Goal: Information Seeking & Learning: Check status

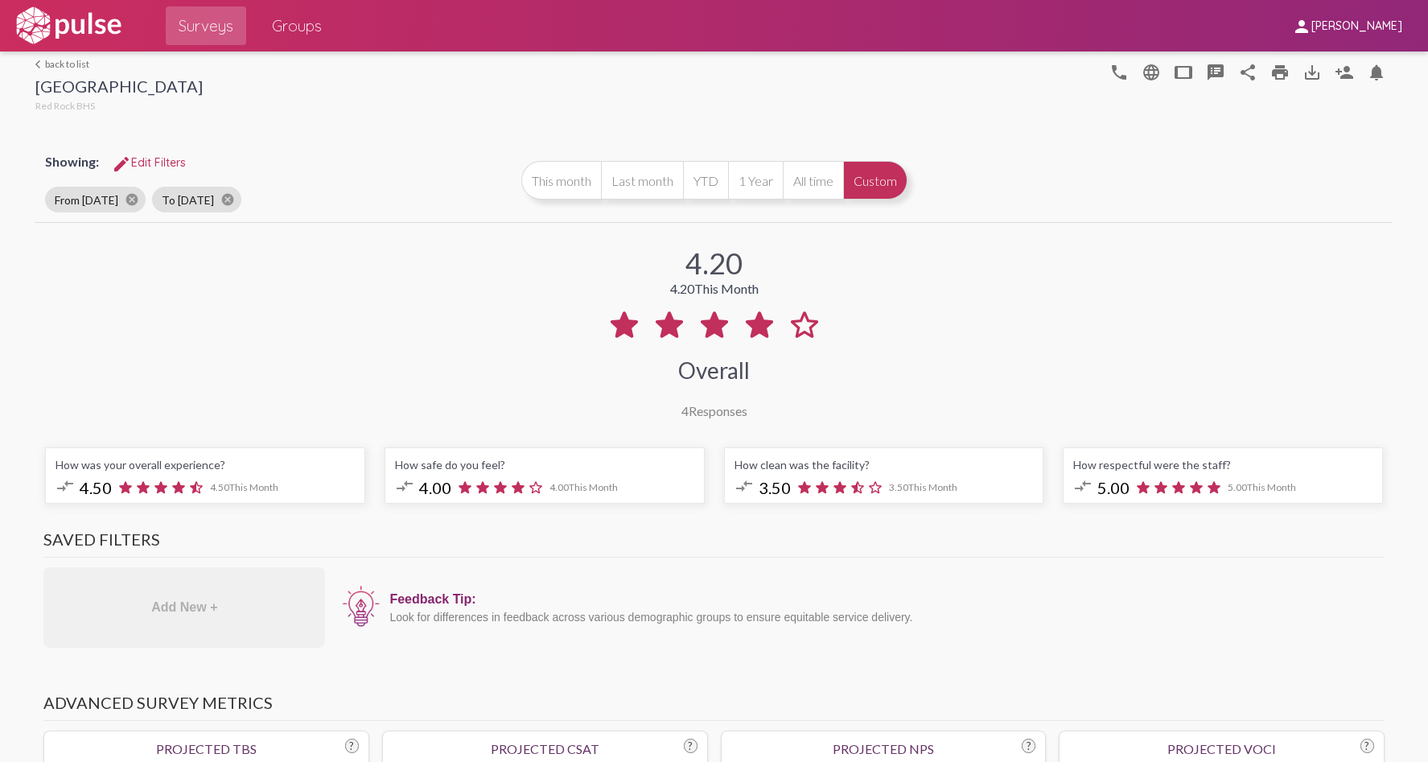
click at [80, 64] on link "arrow_back_ios back to list" at bounding box center [118, 64] width 167 height 12
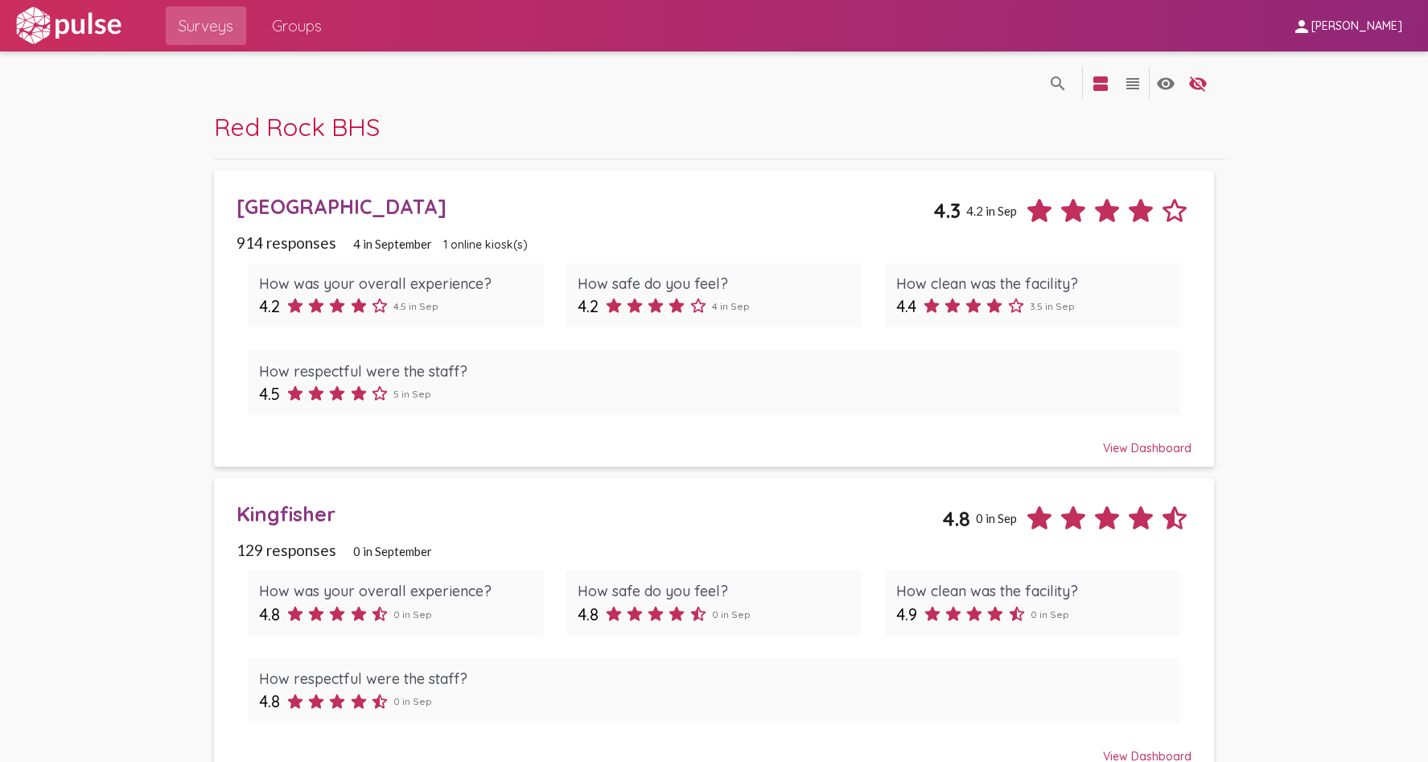
click at [302, 509] on div "Kingfisher" at bounding box center [590, 513] width 706 height 25
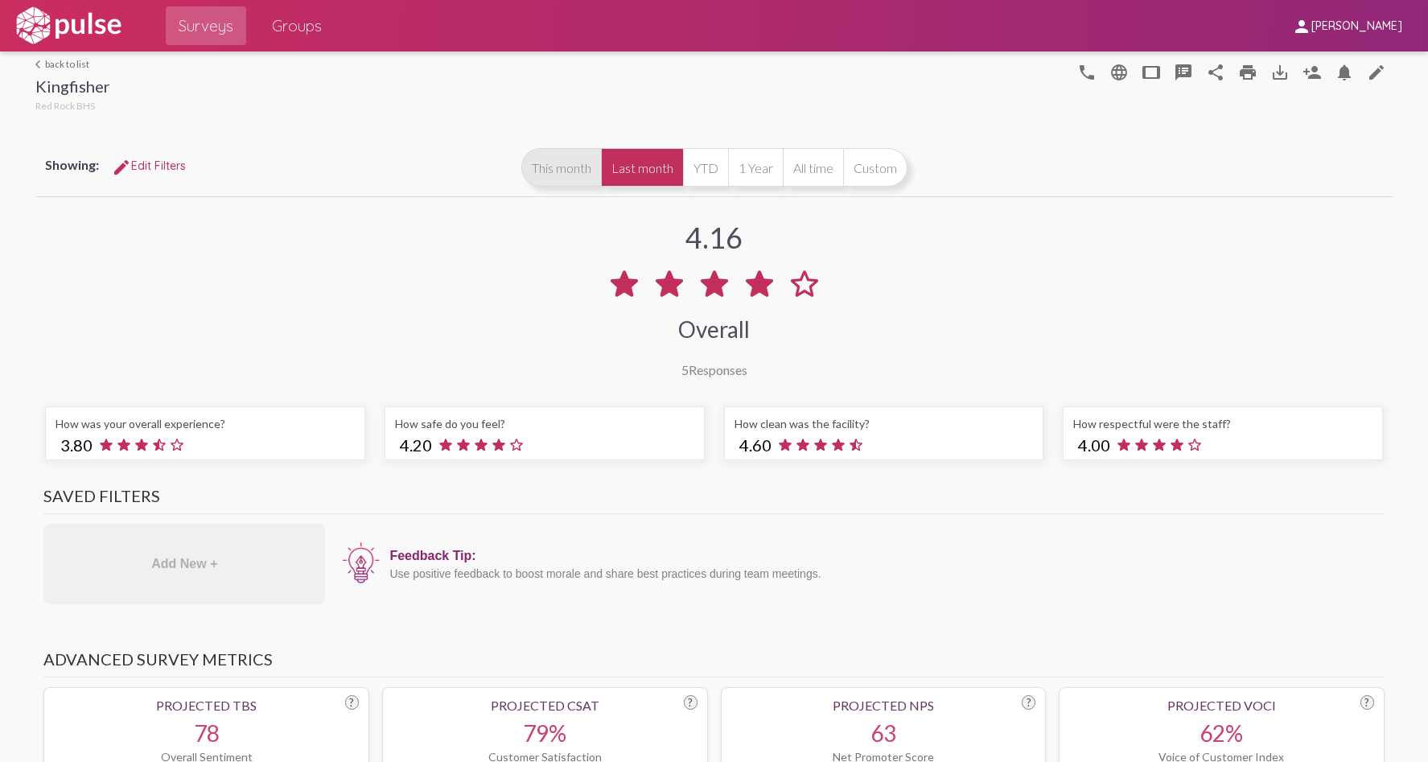
click at [582, 171] on button "This month" at bounding box center [561, 167] width 80 height 39
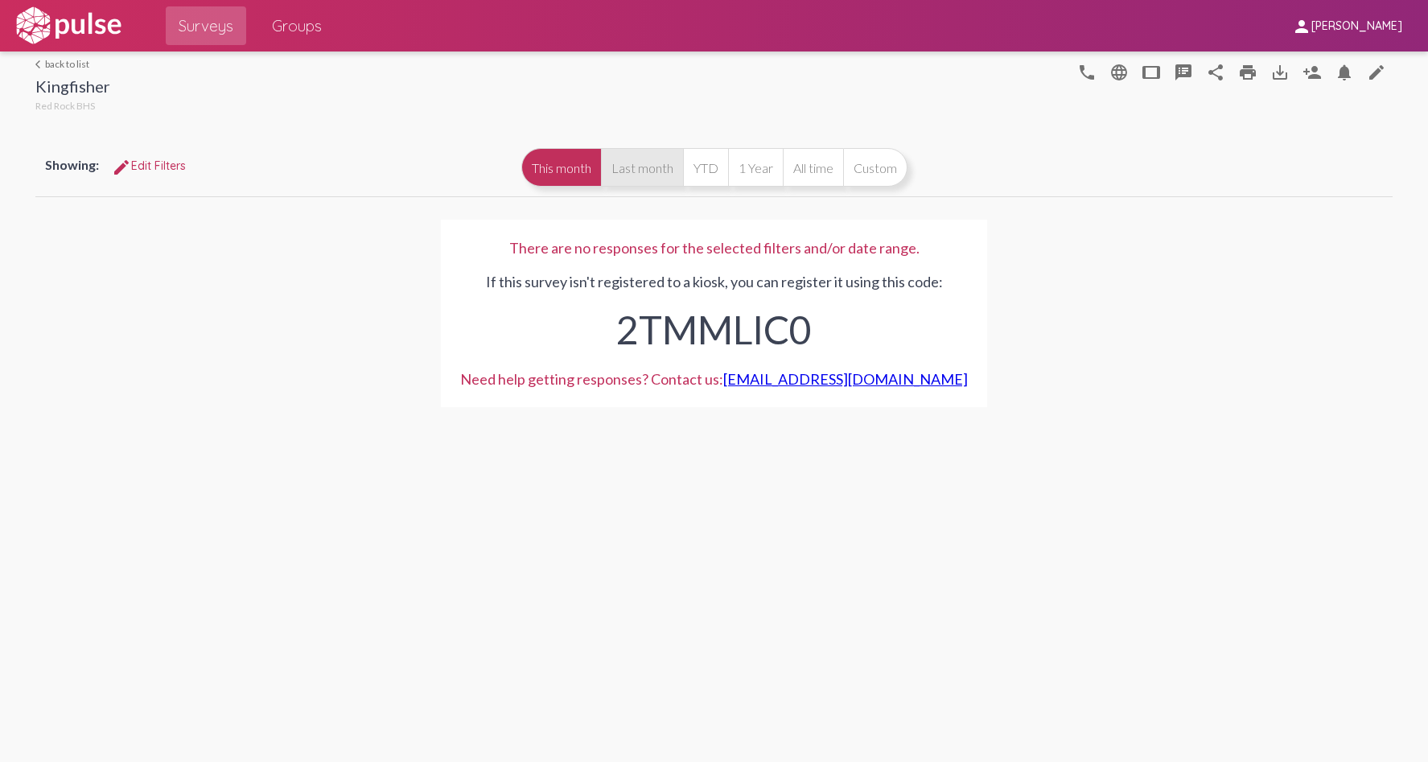
click at [647, 166] on button "Last month" at bounding box center [642, 167] width 82 height 39
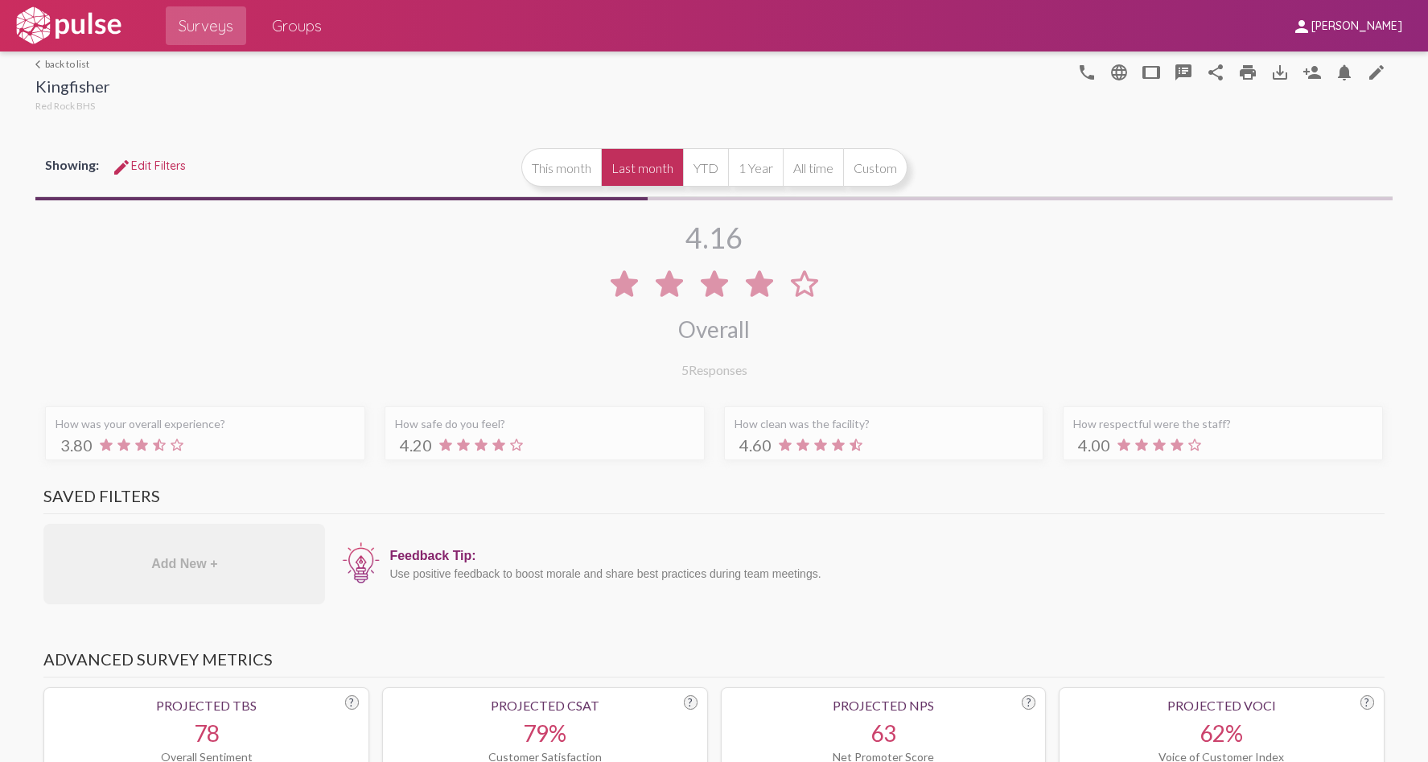
click at [60, 58] on link "arrow_back_ios back to list" at bounding box center [72, 64] width 75 height 12
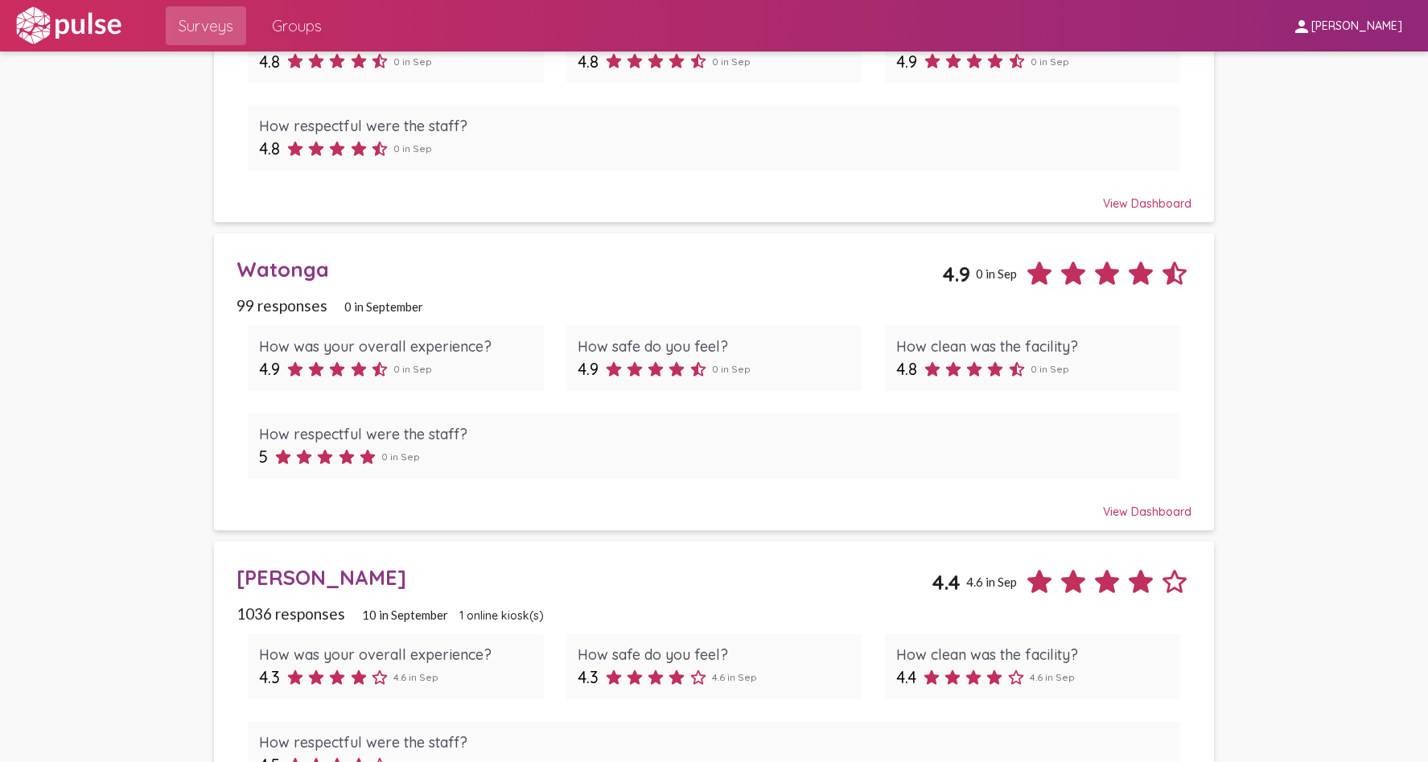
scroll to position [641, 0]
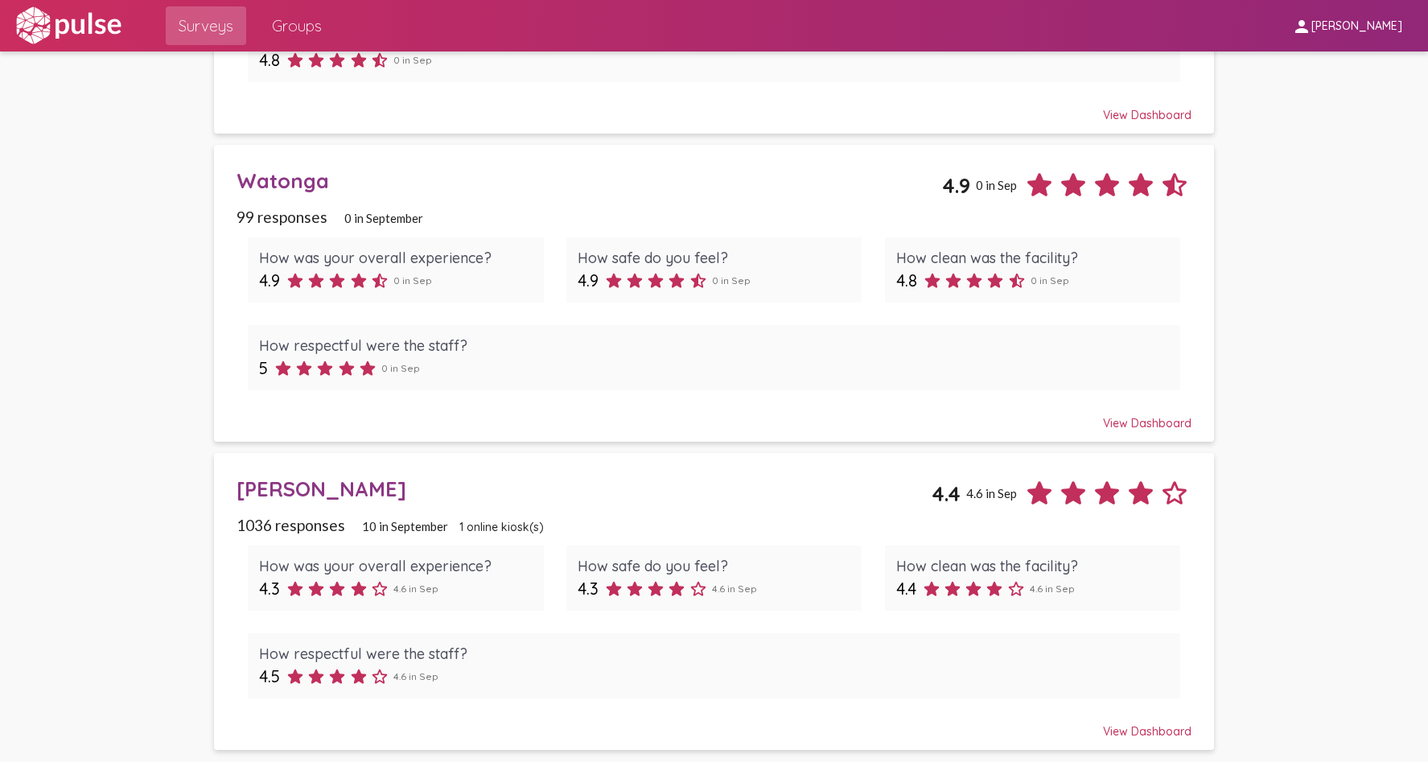
click at [325, 485] on div "[PERSON_NAME]" at bounding box center [584, 488] width 695 height 25
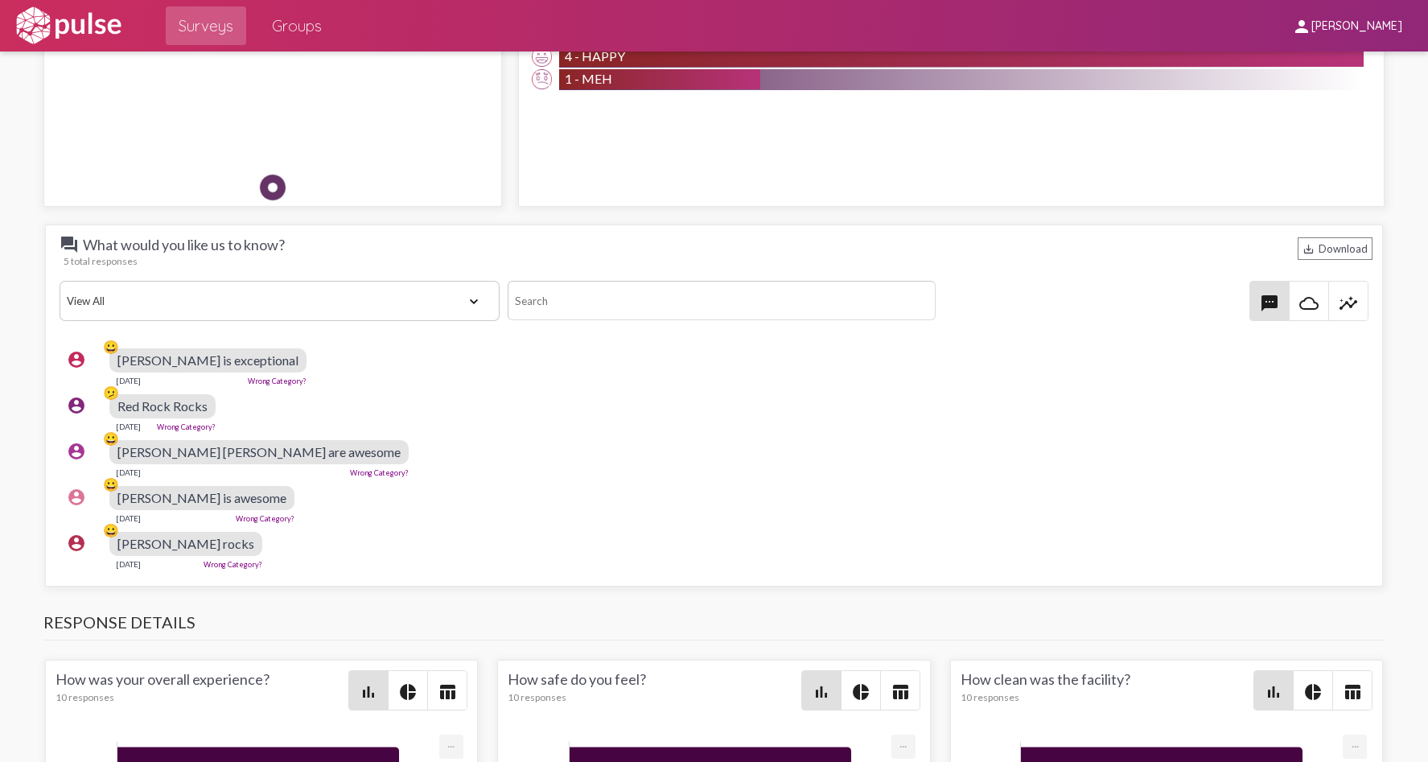
scroll to position [7, 0]
click at [428, 620] on h3 "Response Details" at bounding box center [713, 626] width 1341 height 28
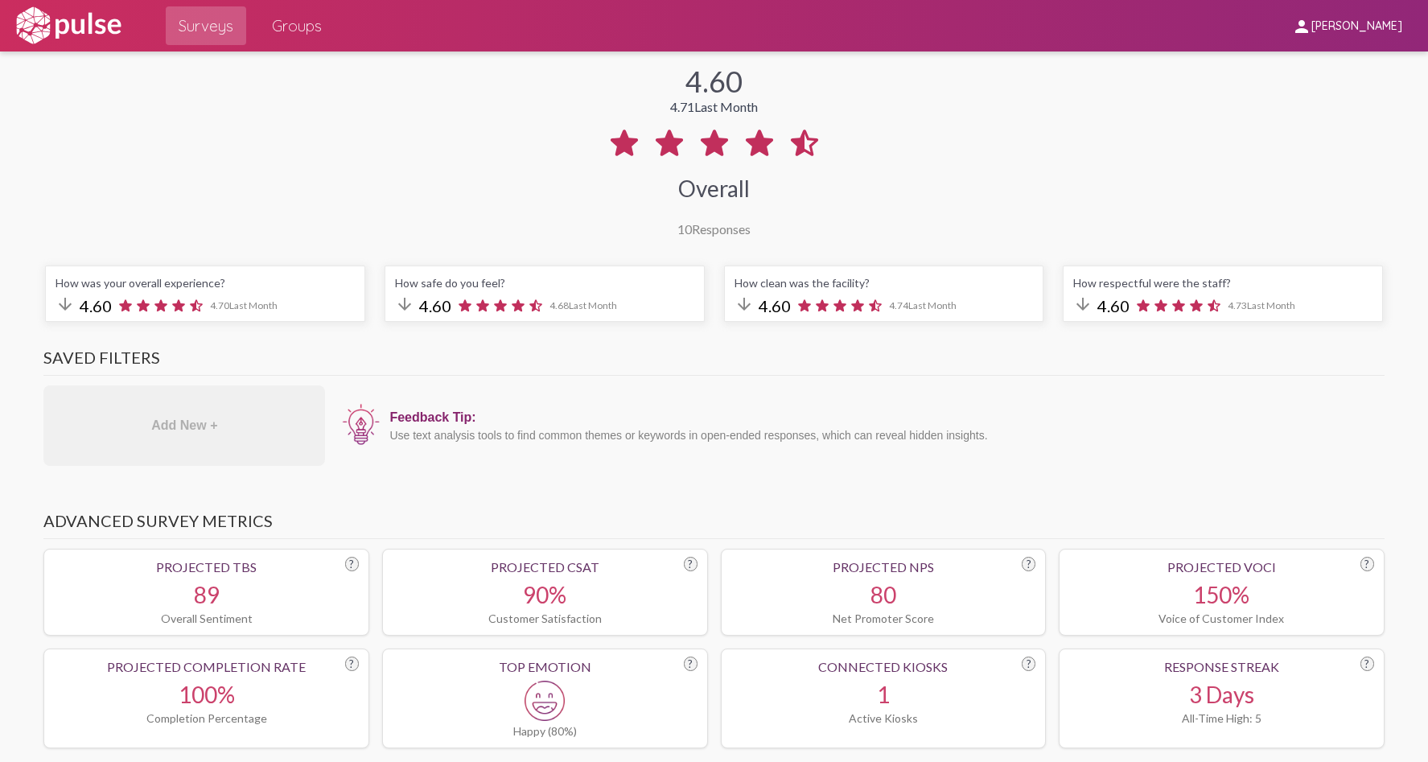
scroll to position [0, 0]
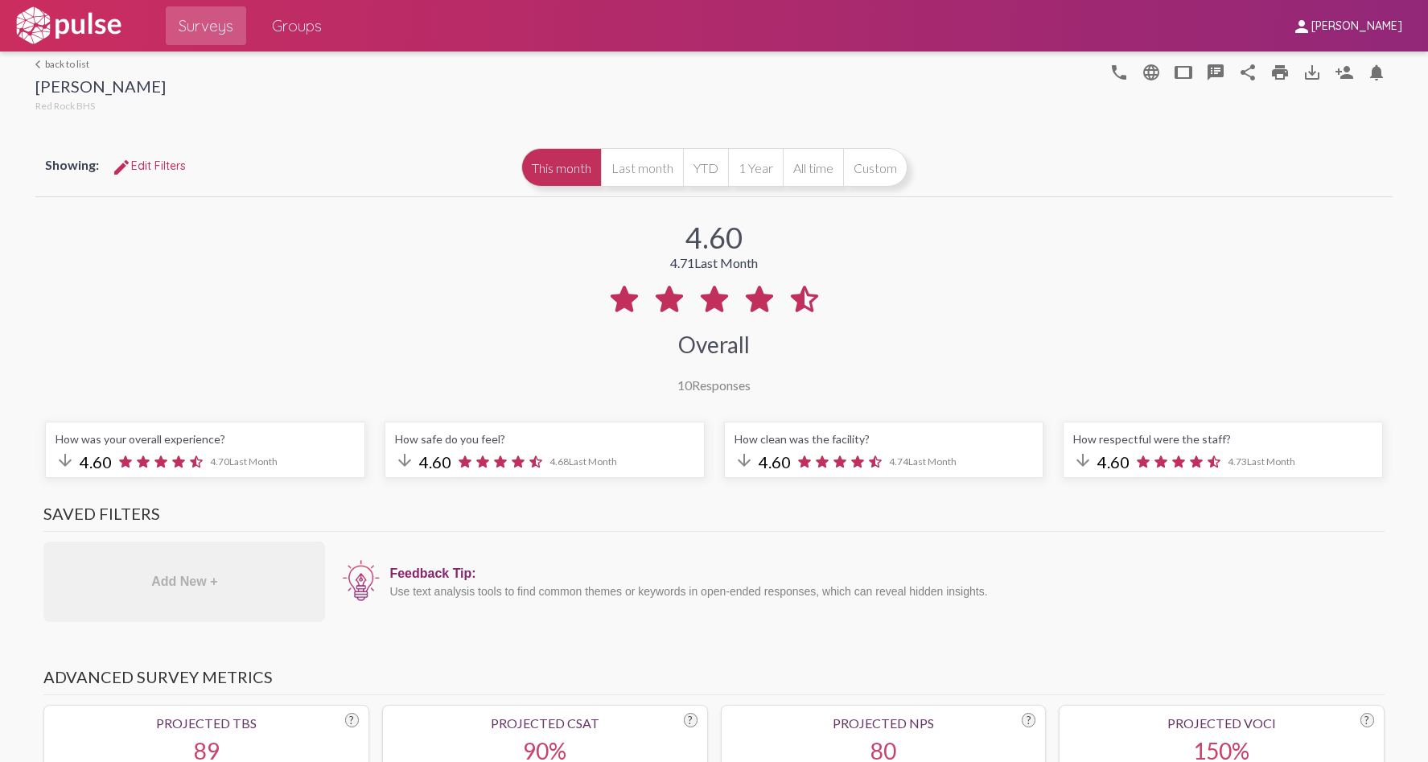
click at [60, 67] on link "arrow_back_ios back to list" at bounding box center [100, 64] width 130 height 12
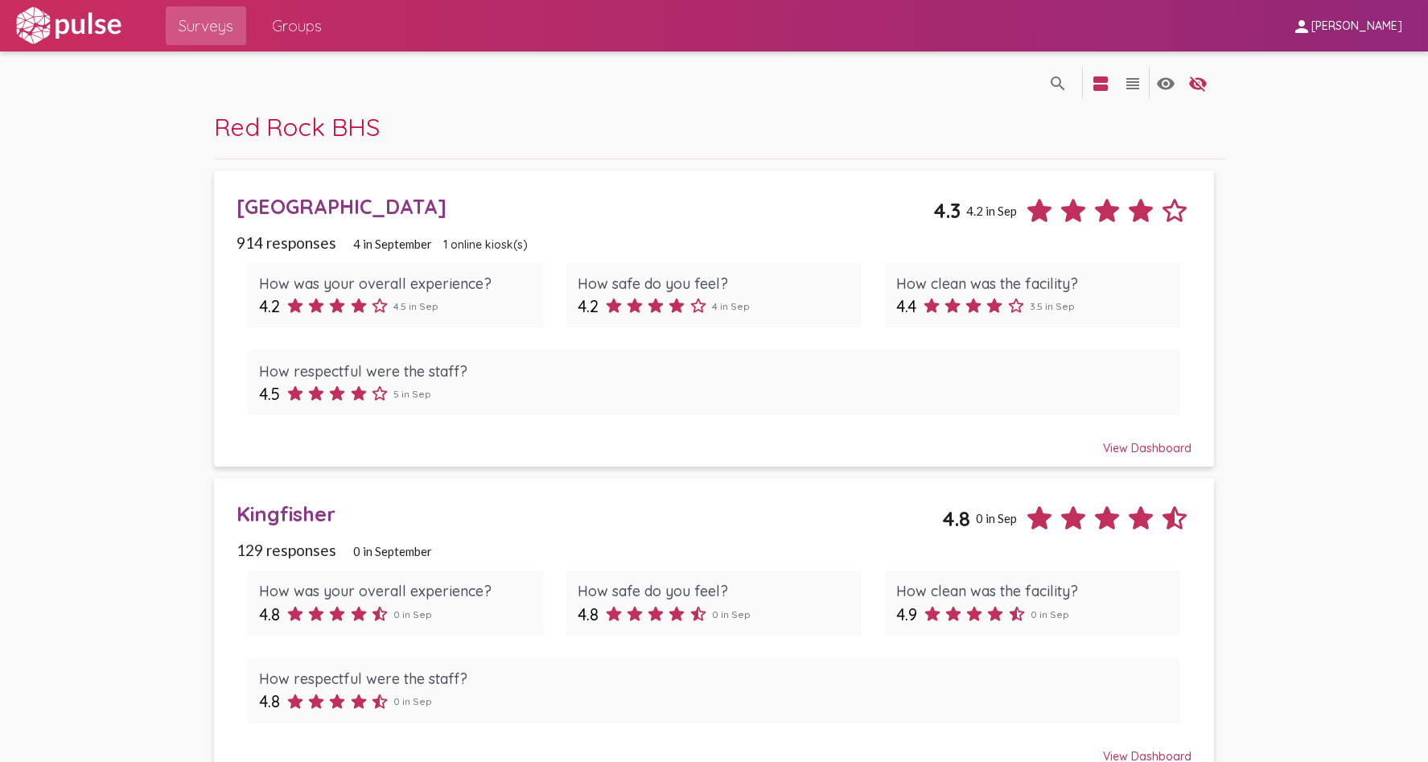
click at [389, 206] on div "[GEOGRAPHIC_DATA]" at bounding box center [585, 206] width 697 height 25
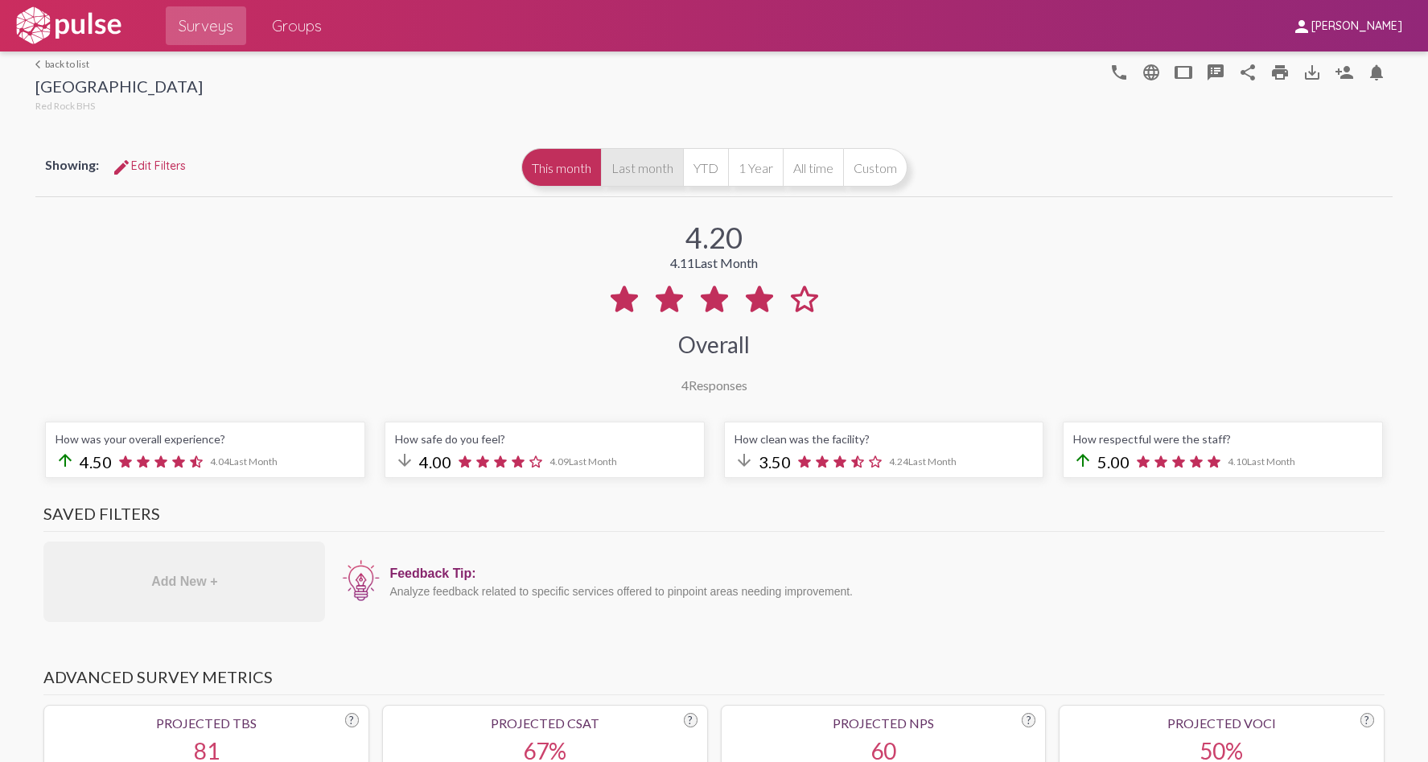
click at [639, 170] on button "Last month" at bounding box center [642, 167] width 82 height 39
